Goal: Task Accomplishment & Management: Manage account settings

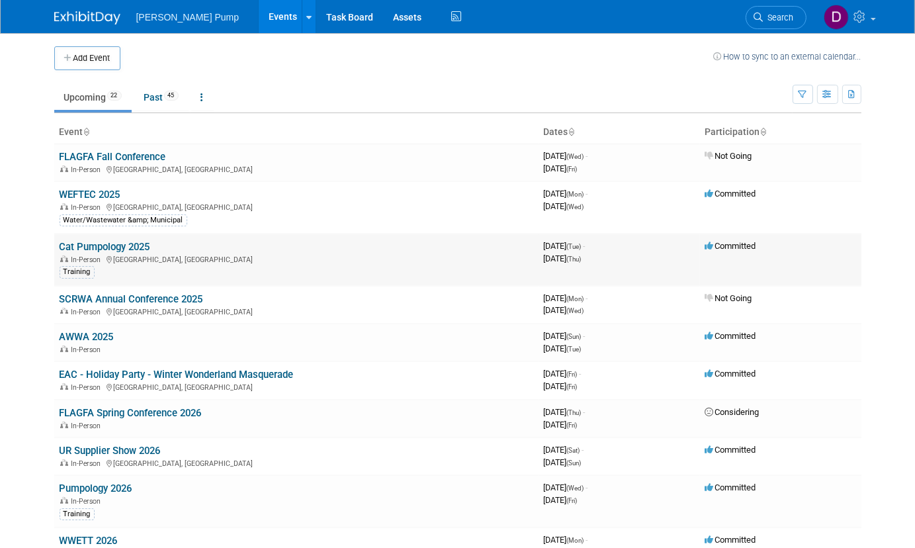
click at [106, 247] on link "Cat Pumpology 2025" at bounding box center [105, 247] width 91 height 12
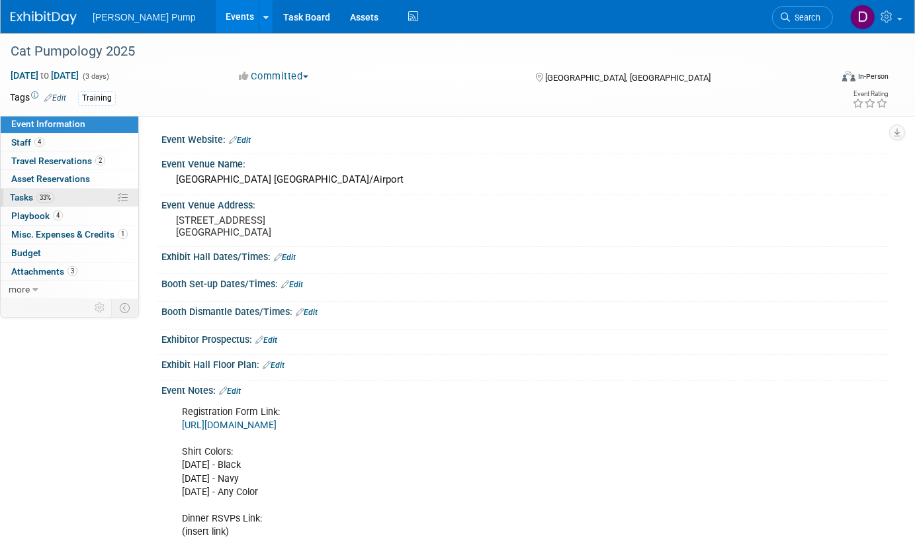
click at [22, 194] on span "Tasks 33%" at bounding box center [32, 197] width 44 height 11
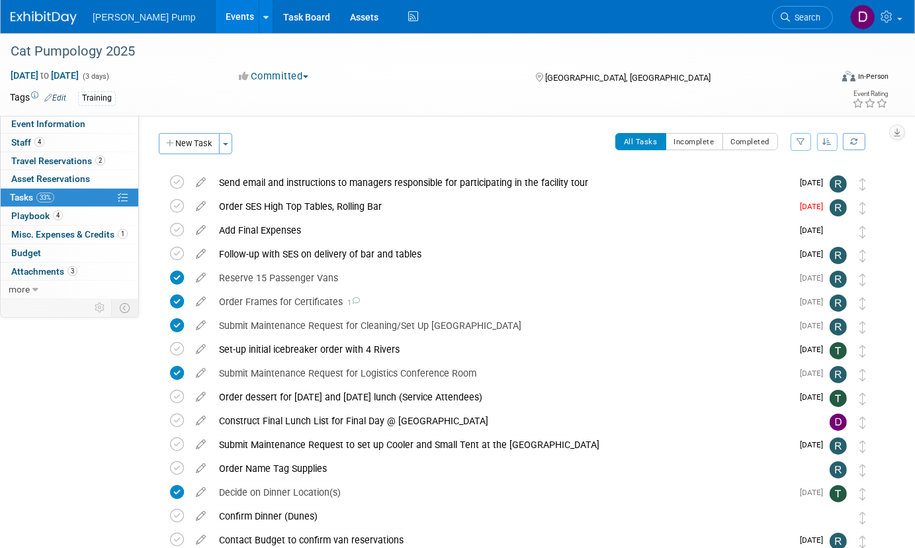
click at [823, 141] on icon "button" at bounding box center [827, 142] width 9 height 8
click at [799, 140] on icon "button" at bounding box center [800, 142] width 9 height 8
click at [790, 183] on select "-- Select Assignee -- All unassigned tasks Assigned to me Allan Curry Amanda Sm…" at bounding box center [745, 184] width 109 height 19
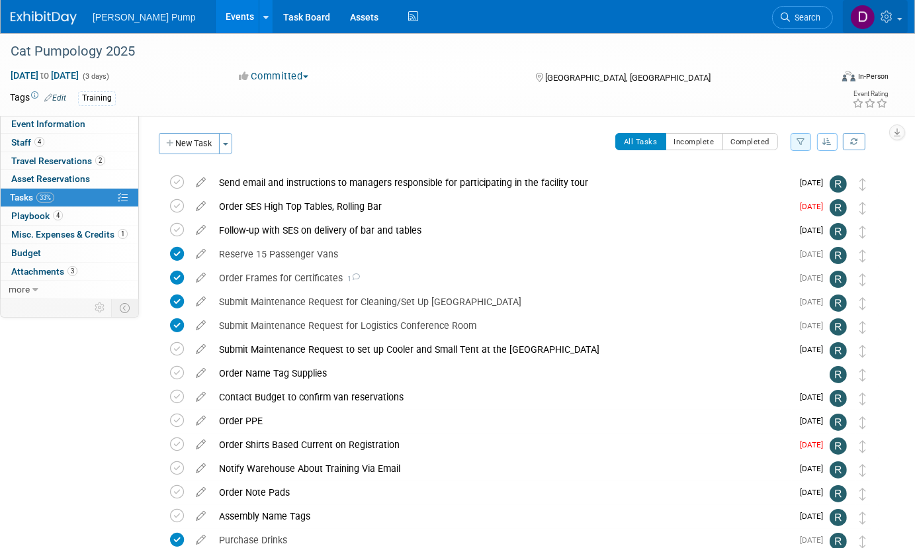
click at [900, 18] on span at bounding box center [899, 19] width 5 height 3
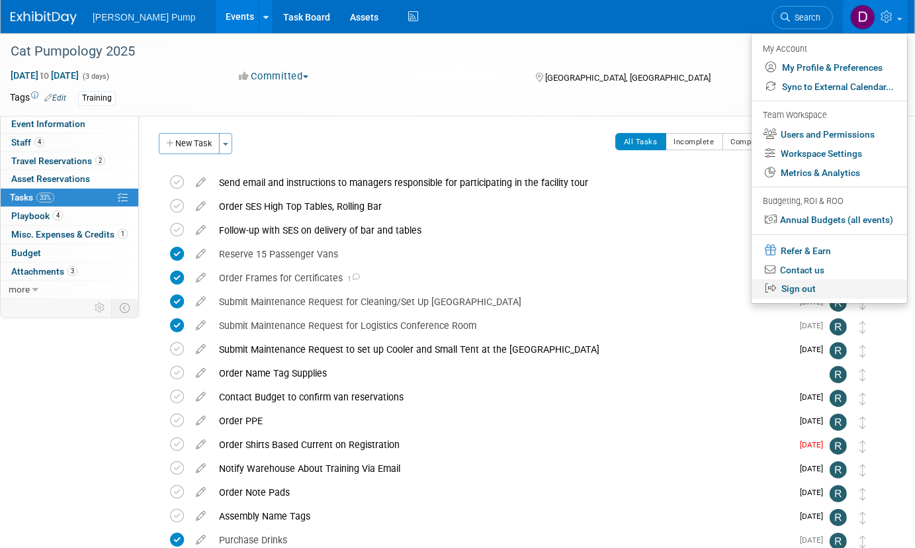
click at [792, 290] on link "Sign out" at bounding box center [828, 288] width 155 height 19
